Goal: Navigation & Orientation: Understand site structure

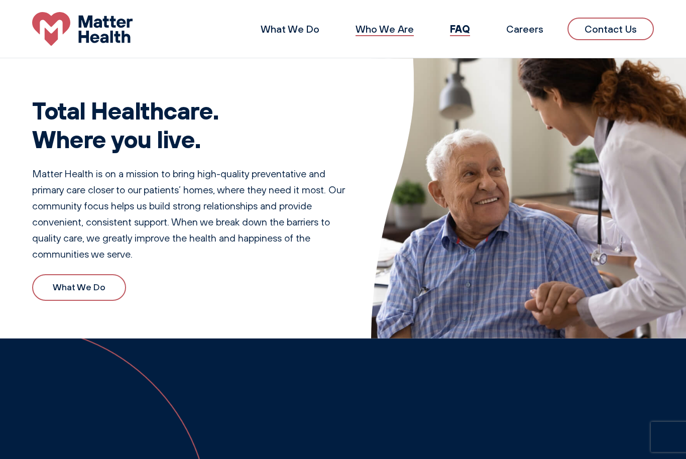
click at [397, 33] on link "Who We Are" at bounding box center [384, 29] width 58 height 13
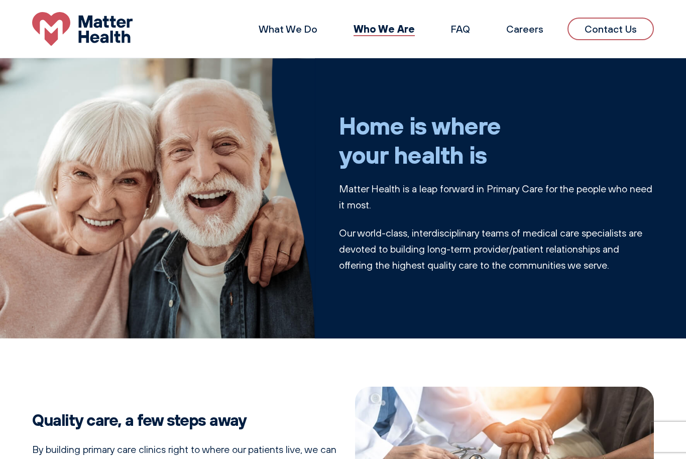
click at [408, 33] on link "Who We Are" at bounding box center [383, 28] width 61 height 13
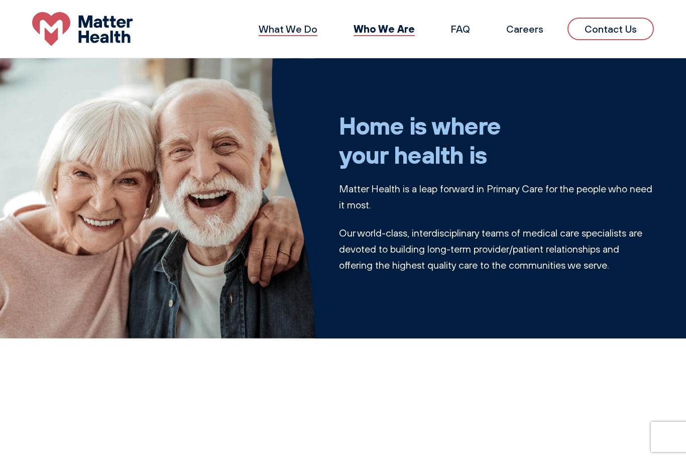
click at [299, 34] on link "What We Do" at bounding box center [287, 29] width 59 height 13
